Goal: Task Accomplishment & Management: Use online tool/utility

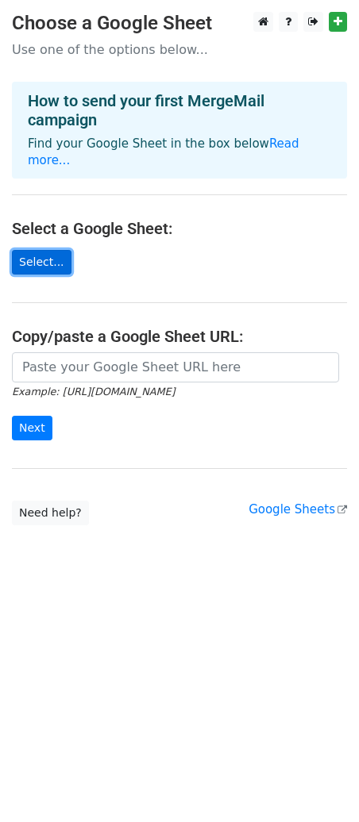
click at [50, 250] on link "Select..." at bounding box center [42, 262] width 60 height 25
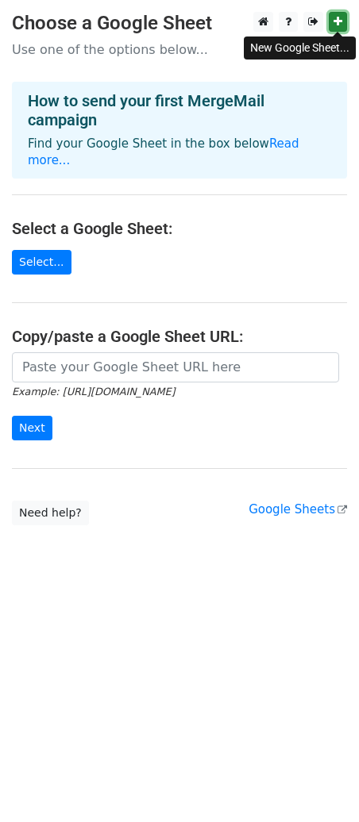
click at [333, 25] on link at bounding box center [338, 22] width 18 height 20
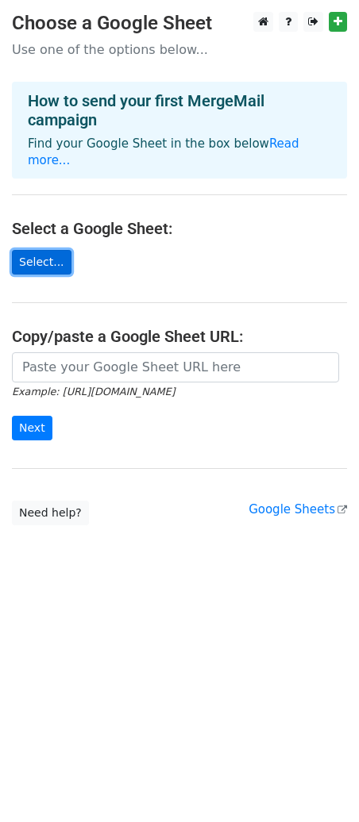
click at [30, 250] on link "Select..." at bounding box center [42, 262] width 60 height 25
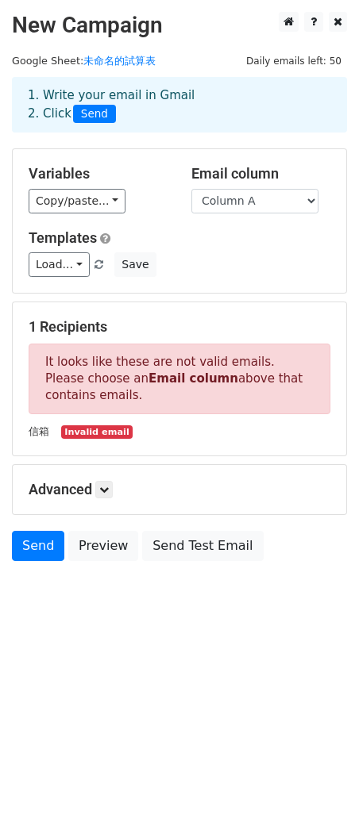
click at [244, 267] on div "Load... No templates saved Save" at bounding box center [179, 264] width 325 height 25
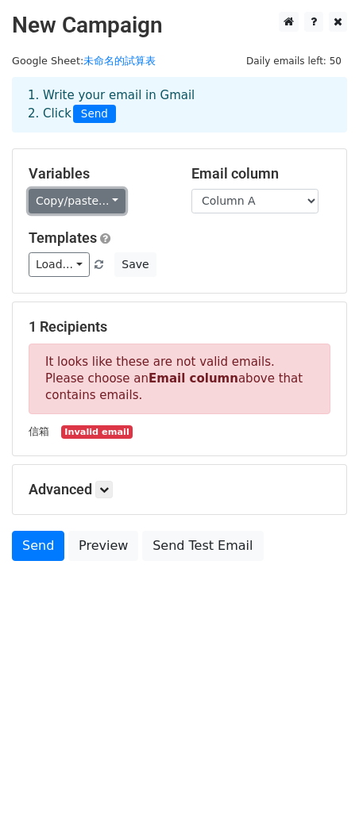
click at [64, 197] on link "Copy/paste..." at bounding box center [77, 201] width 97 height 25
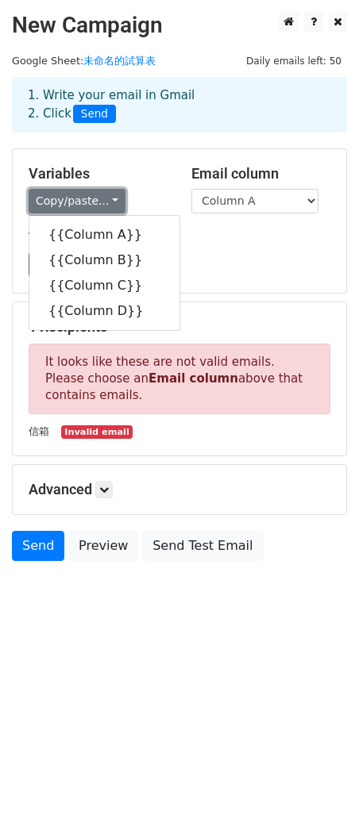
click at [64, 197] on link "Copy/paste..." at bounding box center [77, 201] width 97 height 25
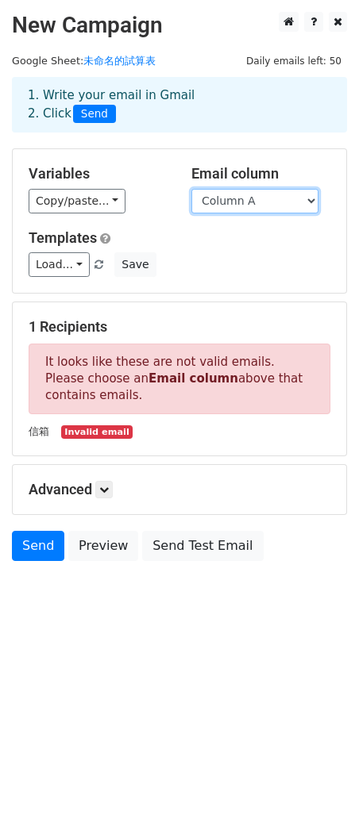
click at [239, 197] on select "Column A Column B Column C Column D" at bounding box center [254, 201] width 127 height 25
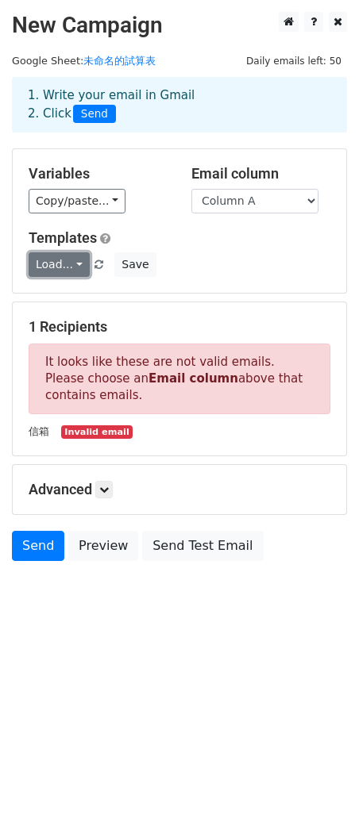
click at [67, 265] on link "Load..." at bounding box center [59, 264] width 61 height 25
click at [66, 264] on link "Load..." at bounding box center [59, 264] width 61 height 25
click at [98, 492] on link at bounding box center [103, 489] width 17 height 17
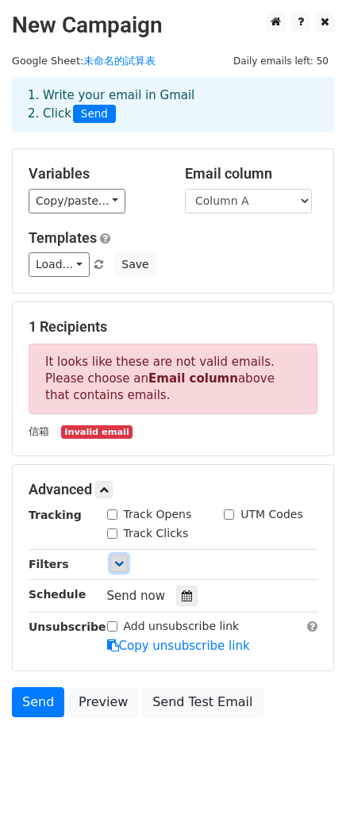
click at [116, 559] on icon at bounding box center [119, 564] width 10 height 10
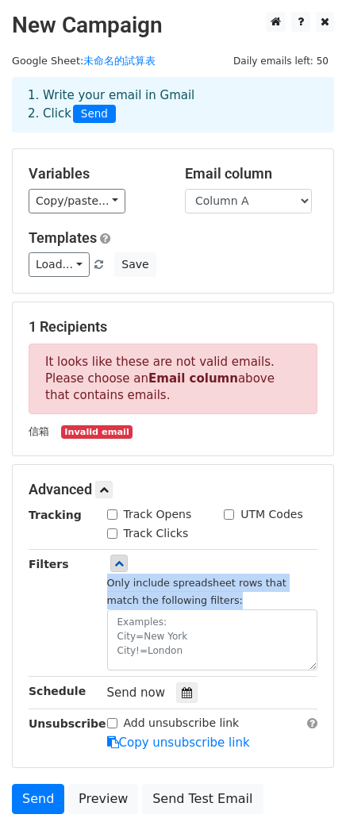
drag, startPoint x: 108, startPoint y: 582, endPoint x: 229, endPoint y: 592, distance: 121.9
click at [229, 592] on div "Only include spreadsheet rows that match the following filters:" at bounding box center [212, 622] width 211 height 97
drag, startPoint x: 44, startPoint y: 361, endPoint x: 98, endPoint y: 404, distance: 68.3
click at [98, 404] on p "It looks like these are not valid emails. Please choose an Email column above t…" at bounding box center [173, 379] width 289 height 71
click at [74, 265] on link "Load..." at bounding box center [59, 264] width 61 height 25
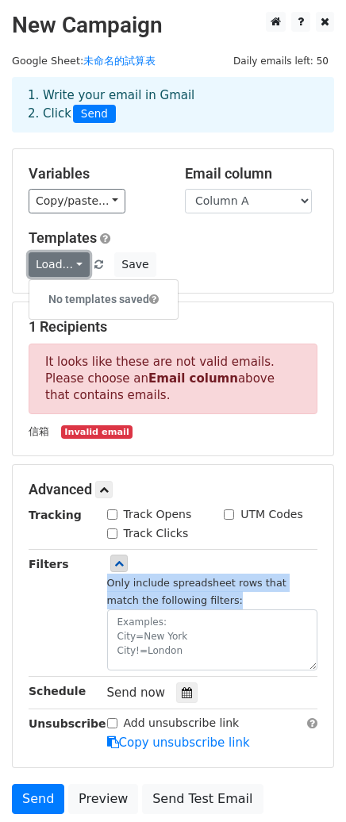
click at [74, 265] on link "Load..." at bounding box center [59, 264] width 61 height 25
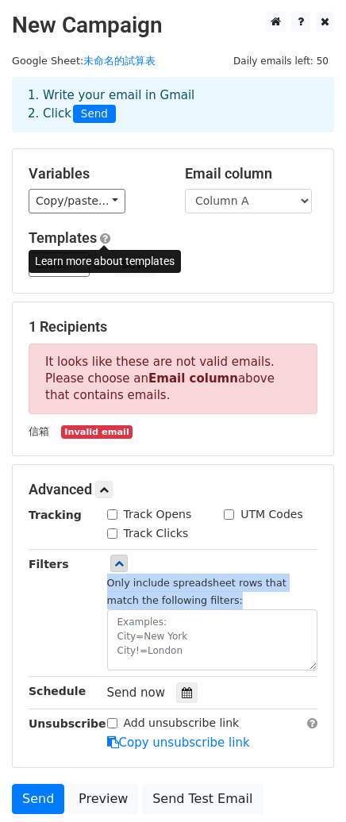
click at [106, 236] on span at bounding box center [105, 239] width 10 height 12
click at [216, 406] on p "It looks like these are not valid emails. Please choose an Email column above t…" at bounding box center [173, 379] width 289 height 71
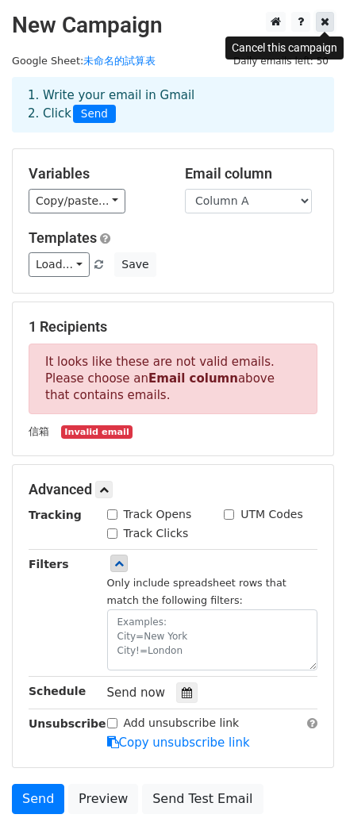
click at [324, 24] on icon at bounding box center [325, 21] width 9 height 11
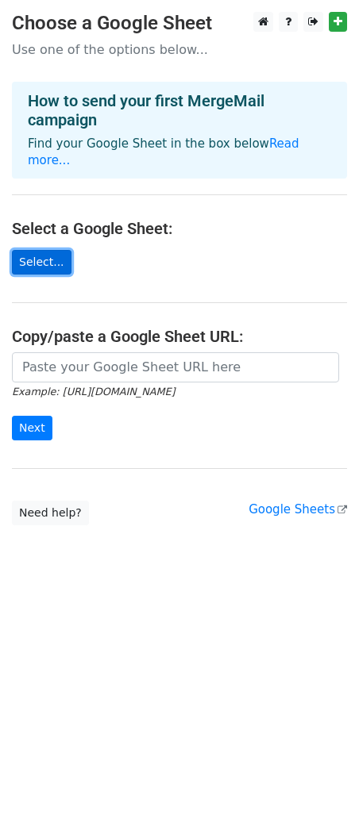
click at [44, 250] on link "Select..." at bounding box center [42, 262] width 60 height 25
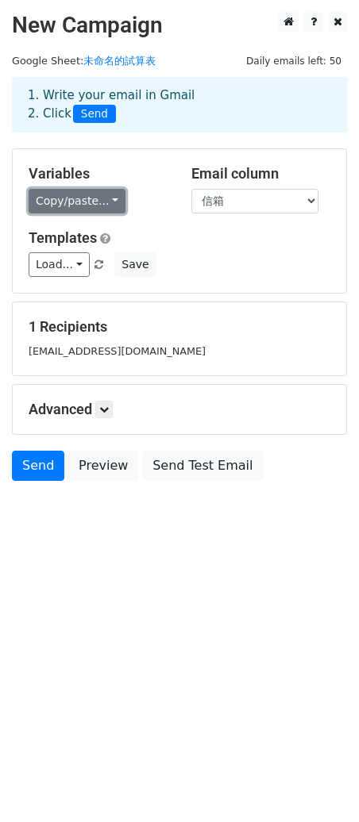
click at [78, 204] on link "Copy/paste..." at bounding box center [77, 201] width 97 height 25
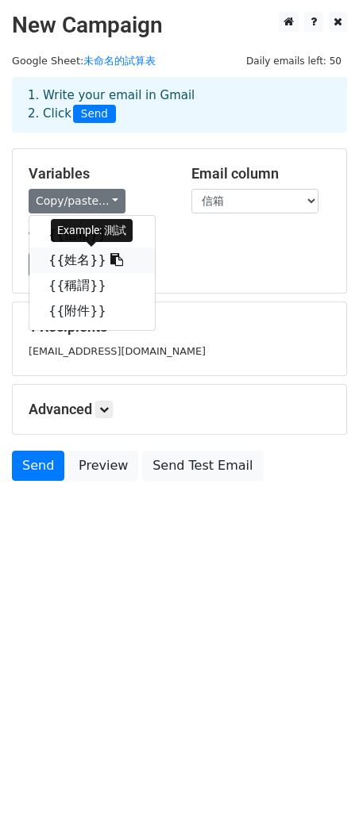
click at [74, 264] on link "{{姓名}}" at bounding box center [91, 260] width 125 height 25
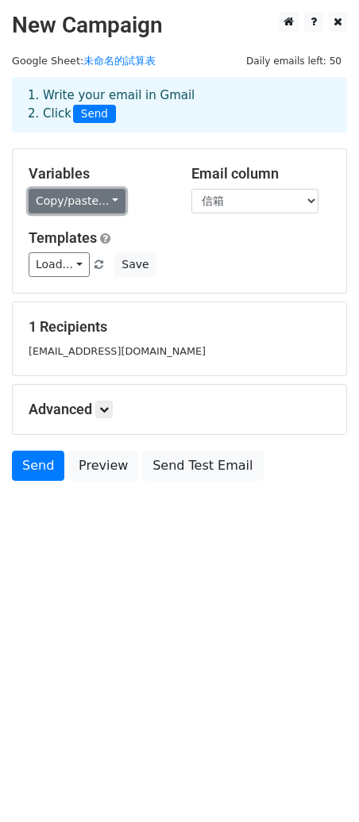
click at [100, 202] on link "Copy/paste..." at bounding box center [77, 201] width 97 height 25
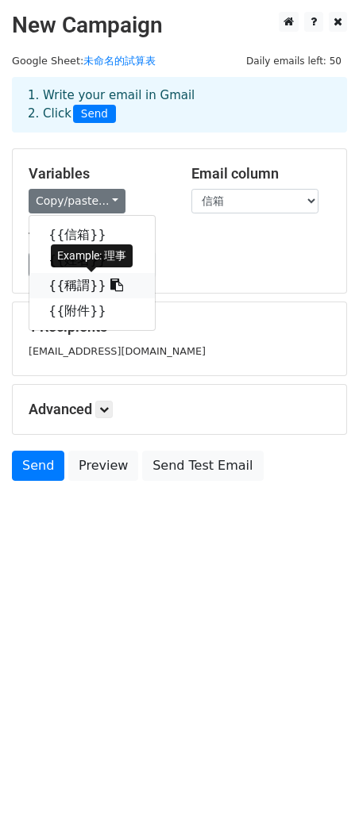
click at [76, 288] on link "{{稱謂}}" at bounding box center [91, 285] width 125 height 25
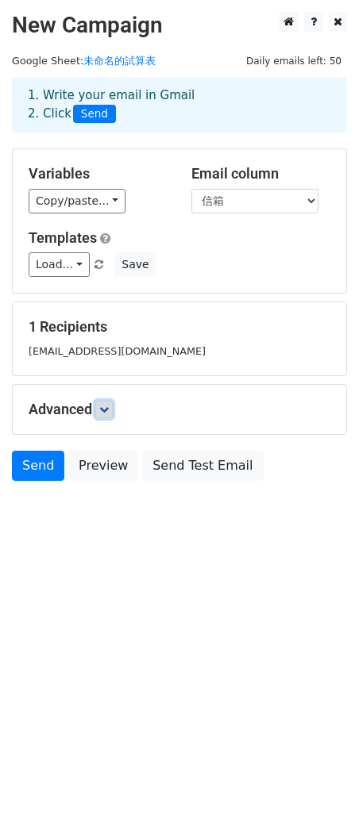
click at [102, 409] on icon at bounding box center [104, 410] width 10 height 10
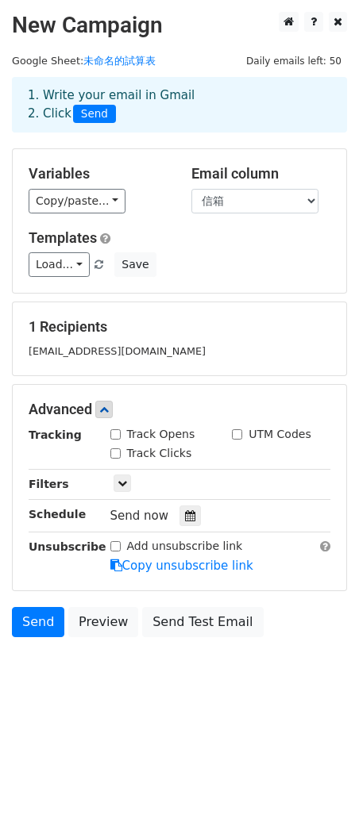
click at [54, 487] on strong "Filters" at bounding box center [49, 484] width 40 height 13
click at [106, 407] on icon at bounding box center [104, 410] width 10 height 10
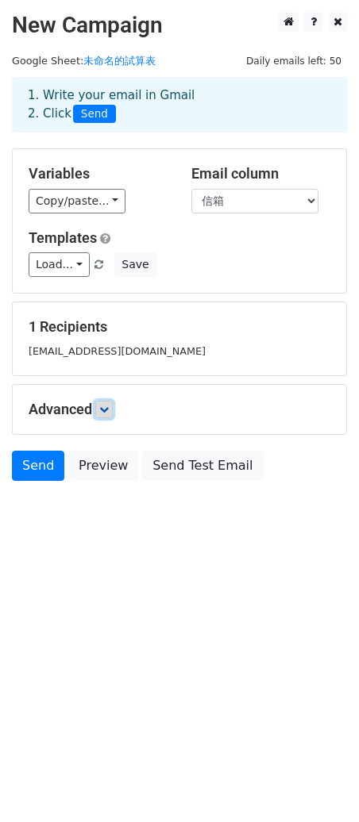
click at [106, 405] on icon at bounding box center [104, 410] width 10 height 10
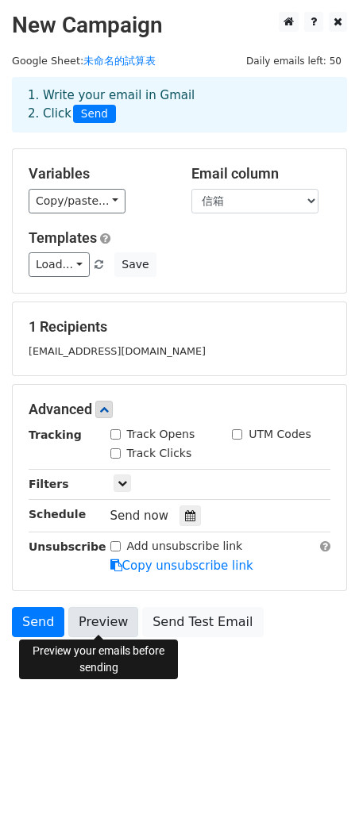
click at [83, 626] on link "Preview" at bounding box center [103, 622] width 70 height 30
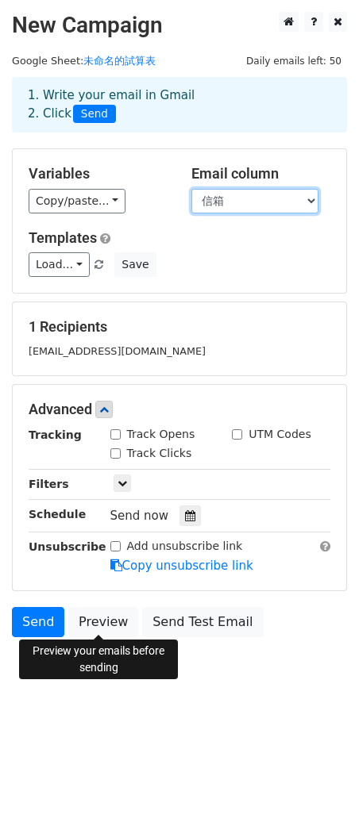
click at [275, 202] on select "信箱 姓名 稱謂 附件" at bounding box center [254, 201] width 127 height 25
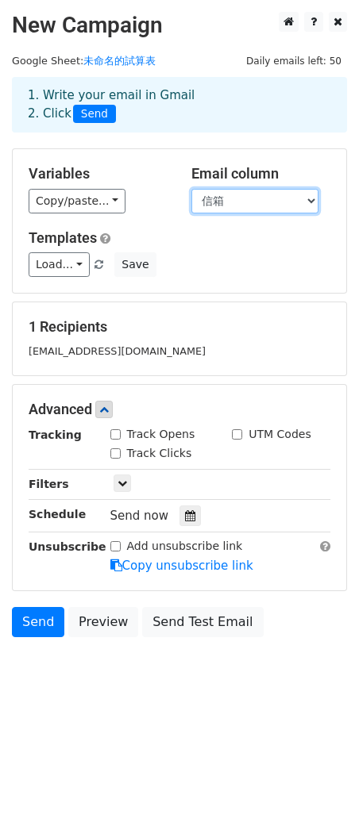
click at [275, 202] on select "信箱 姓名 稱謂 附件" at bounding box center [254, 201] width 127 height 25
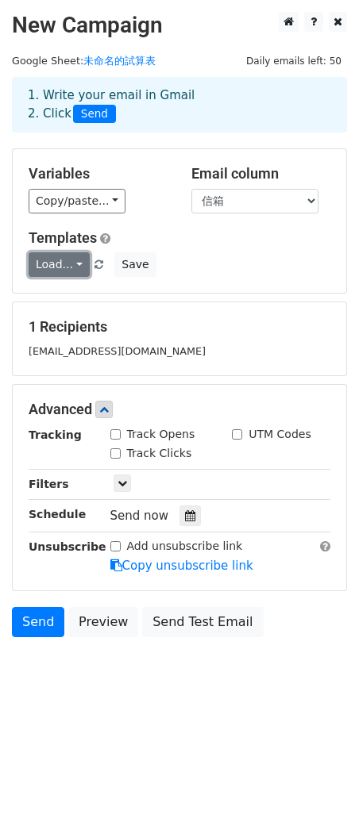
click at [68, 267] on link "Load..." at bounding box center [59, 264] width 61 height 25
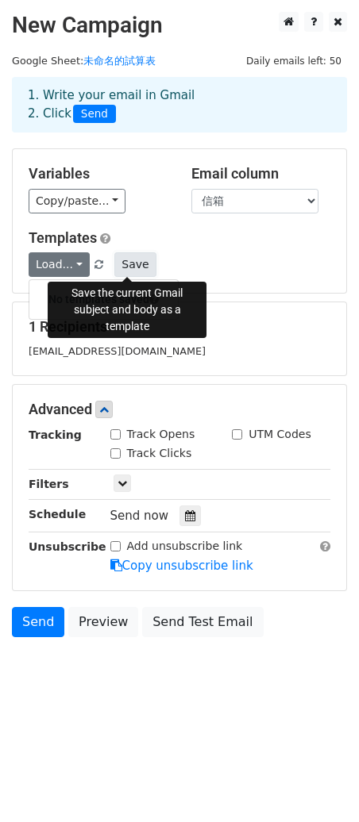
click at [129, 265] on button "Save" at bounding box center [134, 264] width 41 height 25
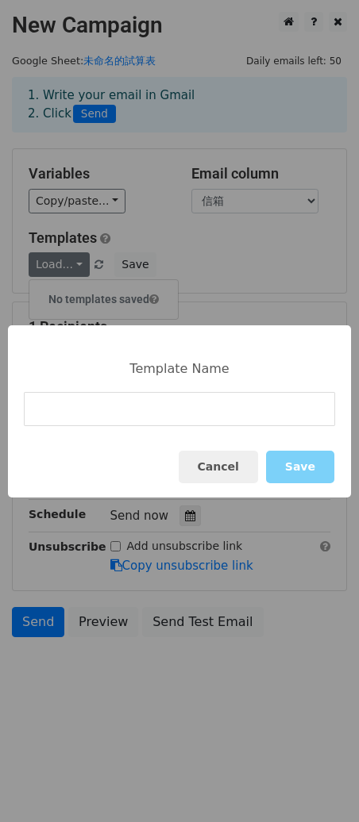
type input "ㄉ"
type input "理"
type input "ㄉ"
type input "子"
type input "理監事當選證書"
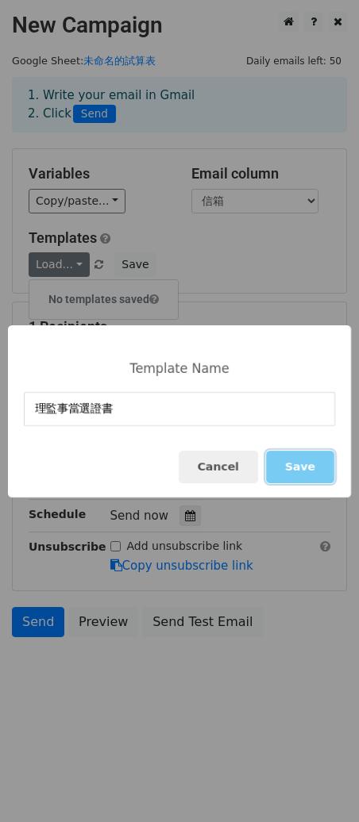
click at [310, 462] on button "Save" at bounding box center [300, 467] width 68 height 33
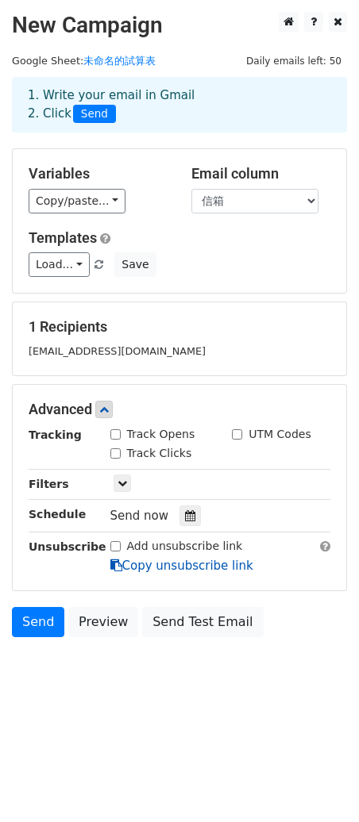
click at [195, 566] on link "Copy unsubscribe link" at bounding box center [181, 566] width 143 height 14
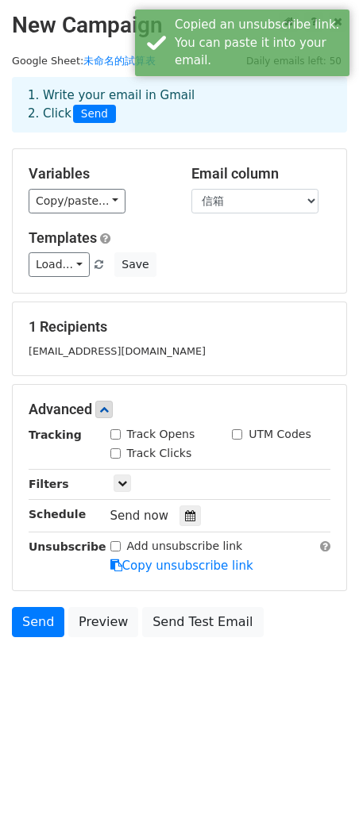
click at [114, 547] on input "Add unsubscribe link" at bounding box center [115, 546] width 10 height 10
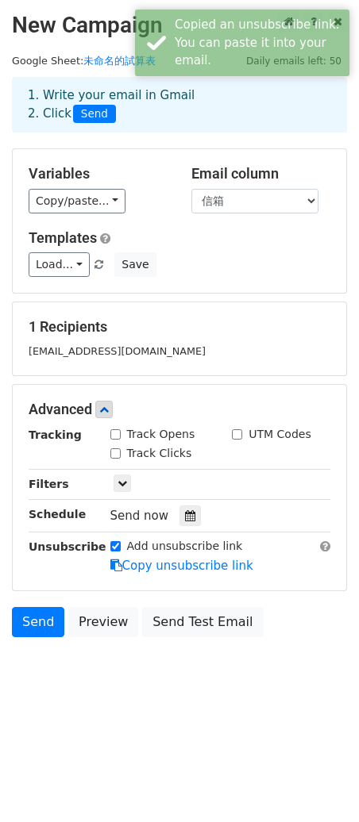
click at [114, 547] on input "Add unsubscribe link" at bounding box center [115, 546] width 10 height 10
checkbox input "false"
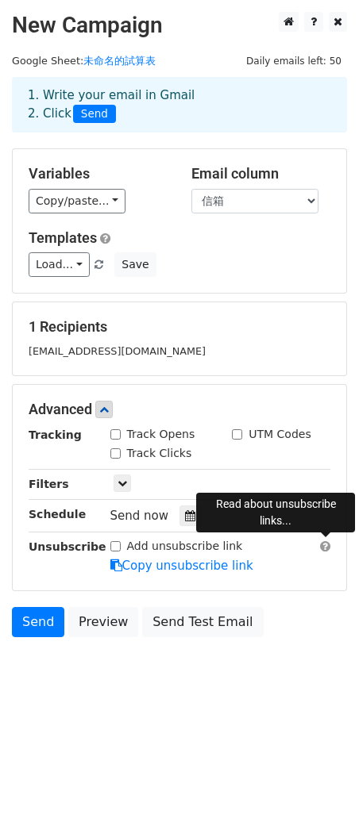
click at [325, 545] on span at bounding box center [325, 547] width 10 height 12
click at [177, 754] on html "New Campaign Daily emails left: 50 Google Sheet: 未命名的試算表 1. Write your email in…" at bounding box center [179, 411] width 359 height 822
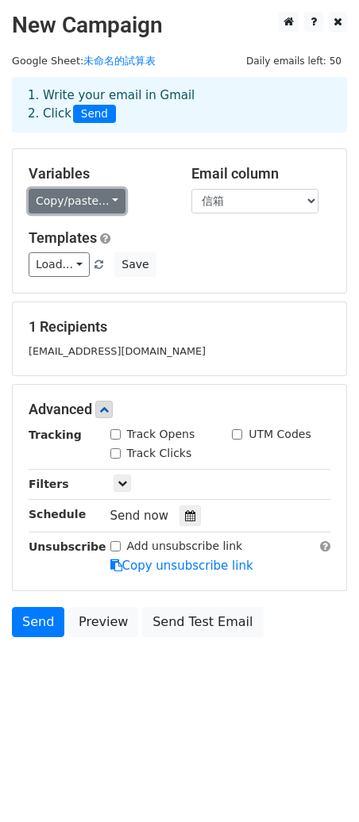
click at [69, 195] on link "Copy/paste..." at bounding box center [77, 201] width 97 height 25
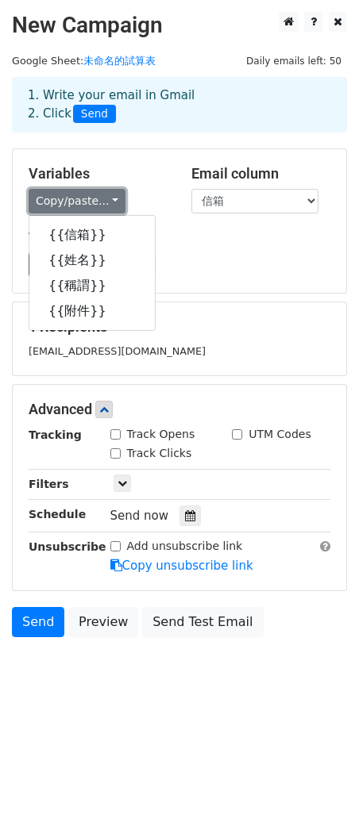
click at [70, 193] on link "Copy/paste..." at bounding box center [77, 201] width 97 height 25
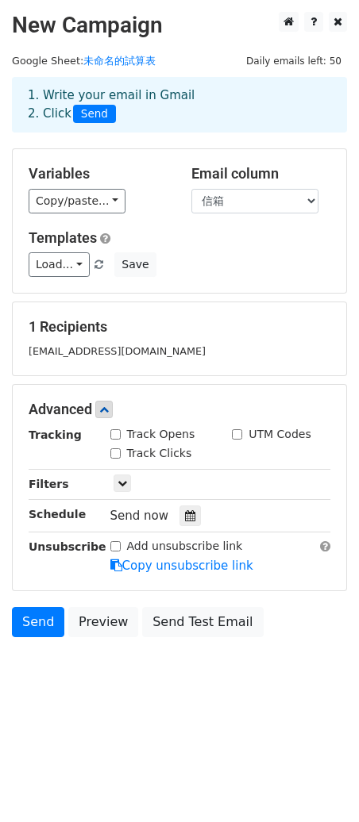
drag, startPoint x: 264, startPoint y: 315, endPoint x: 266, endPoint y: 335, distance: 20.0
click at [264, 313] on div "1 Recipients microsreme@gmail.com" at bounding box center [179, 338] width 333 height 73
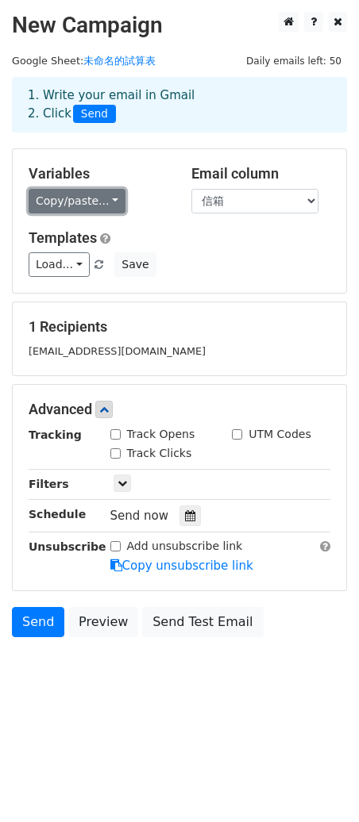
click at [103, 193] on link "Copy/paste..." at bounding box center [77, 201] width 97 height 25
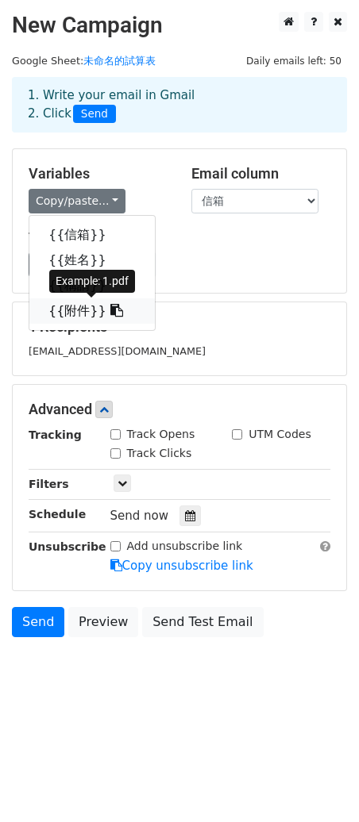
click at [67, 310] on link "{{附件}}" at bounding box center [91, 310] width 125 height 25
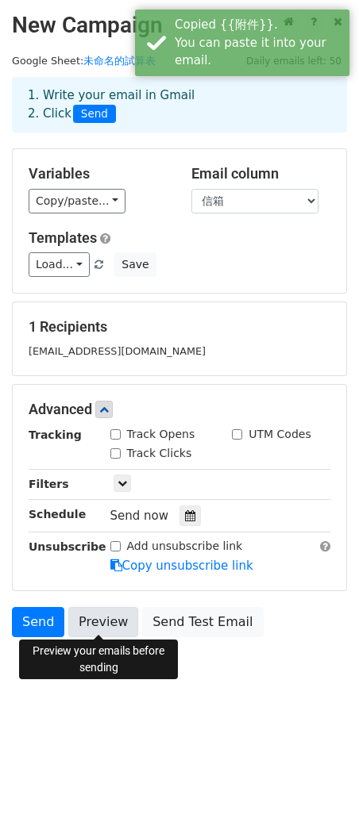
click at [96, 618] on link "Preview" at bounding box center [103, 622] width 70 height 30
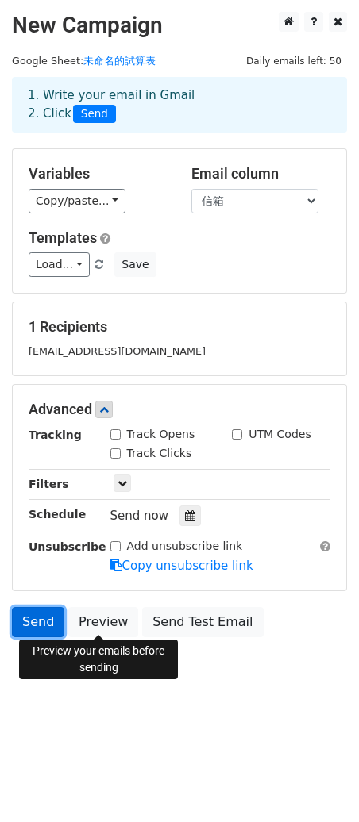
click at [44, 618] on link "Send" at bounding box center [38, 622] width 52 height 30
